Goal: Navigation & Orientation: Find specific page/section

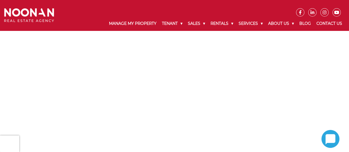
scroll to position [403, 0]
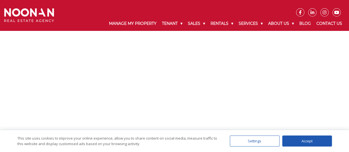
click at [314, 141] on div "Accept" at bounding box center [307, 140] width 50 height 11
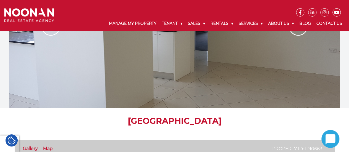
scroll to position [0, 0]
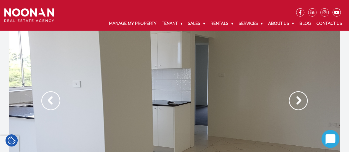
click at [296, 107] on img at bounding box center [297, 100] width 19 height 19
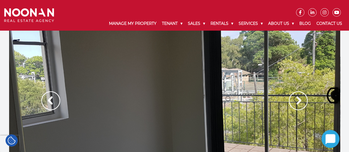
click at [296, 107] on img at bounding box center [297, 100] width 19 height 19
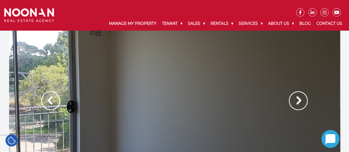
click at [296, 107] on img at bounding box center [297, 100] width 19 height 19
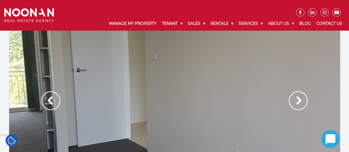
click at [296, 107] on img at bounding box center [297, 100] width 19 height 19
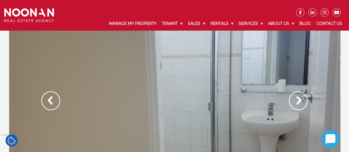
click at [296, 107] on img at bounding box center [297, 100] width 19 height 19
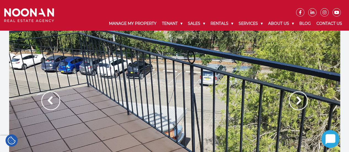
click at [296, 107] on img at bounding box center [297, 100] width 19 height 19
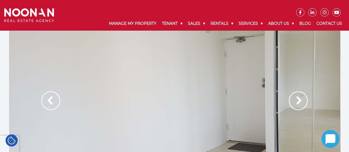
click at [296, 107] on img at bounding box center [297, 100] width 19 height 19
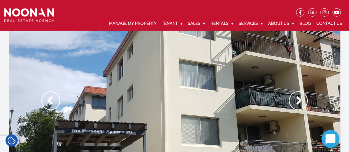
click at [296, 107] on img at bounding box center [297, 100] width 19 height 19
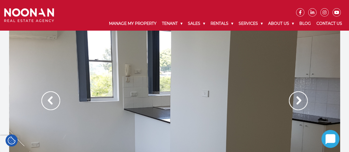
click at [296, 107] on img at bounding box center [297, 100] width 19 height 19
